Goal: Task Accomplishment & Management: Manage account settings

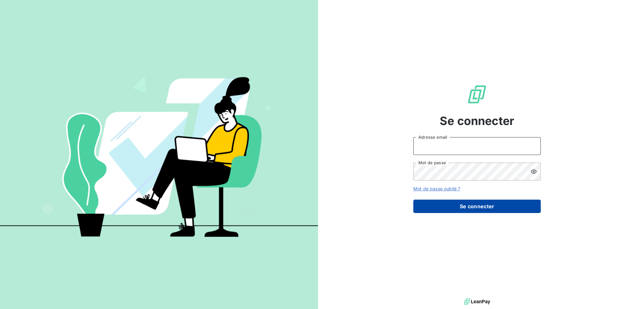
type input "[PERSON_NAME][EMAIL_ADDRESS][DOMAIN_NAME]"
click at [445, 208] on button "Se connecter" at bounding box center [476, 205] width 127 height 13
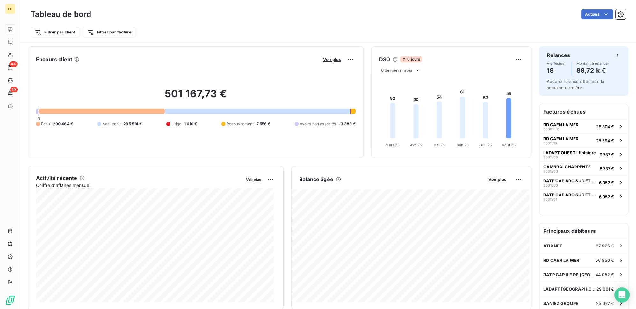
scroll to position [29, 0]
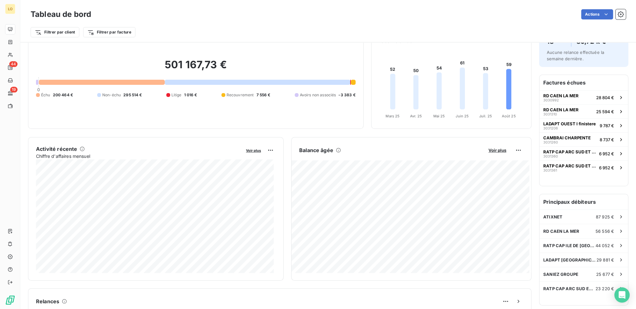
click at [73, 82] on div at bounding box center [102, 82] width 126 height 5
